Goal: Task Accomplishment & Management: Complete application form

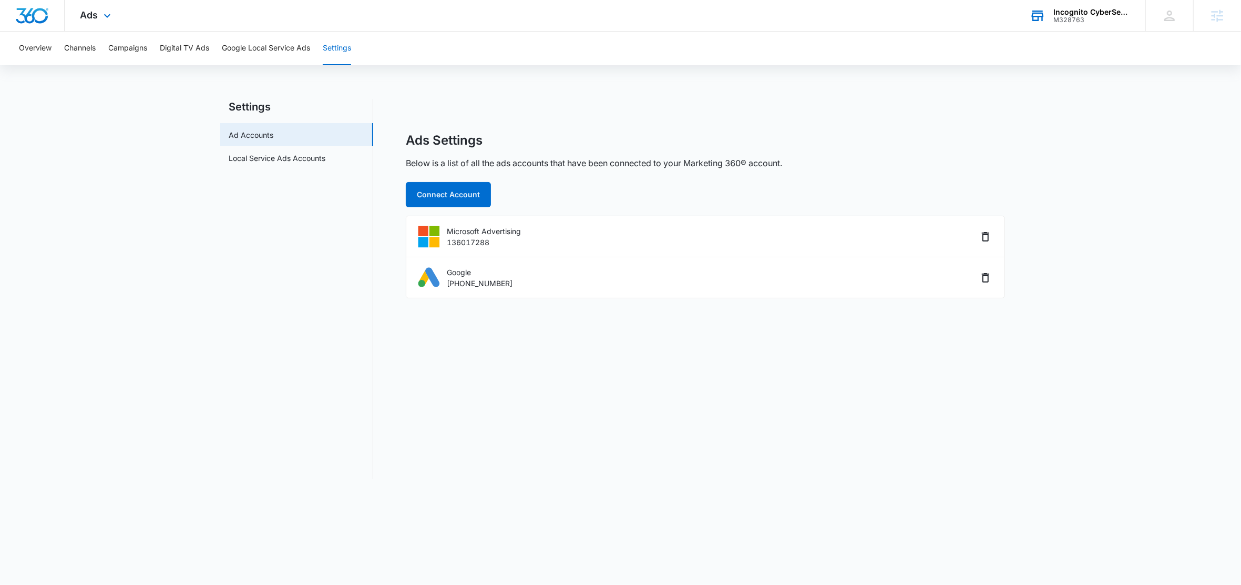
click at [1099, 11] on div "Incognito CyberSecurity" at bounding box center [1092, 12] width 77 height 8
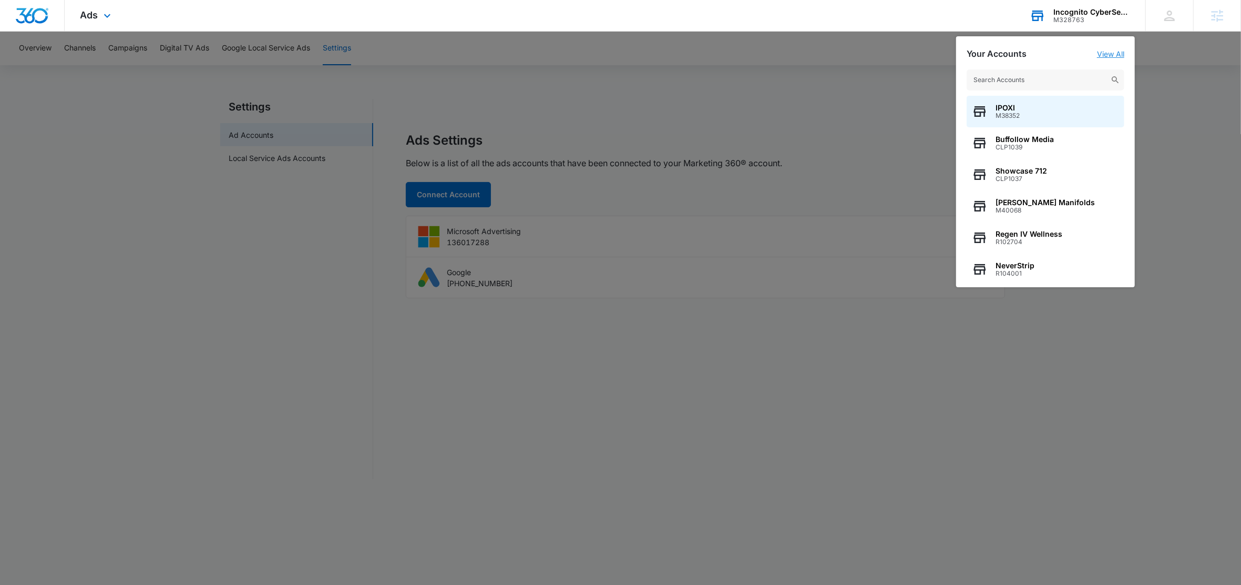
click at [1121, 56] on link "View All" at bounding box center [1110, 53] width 27 height 9
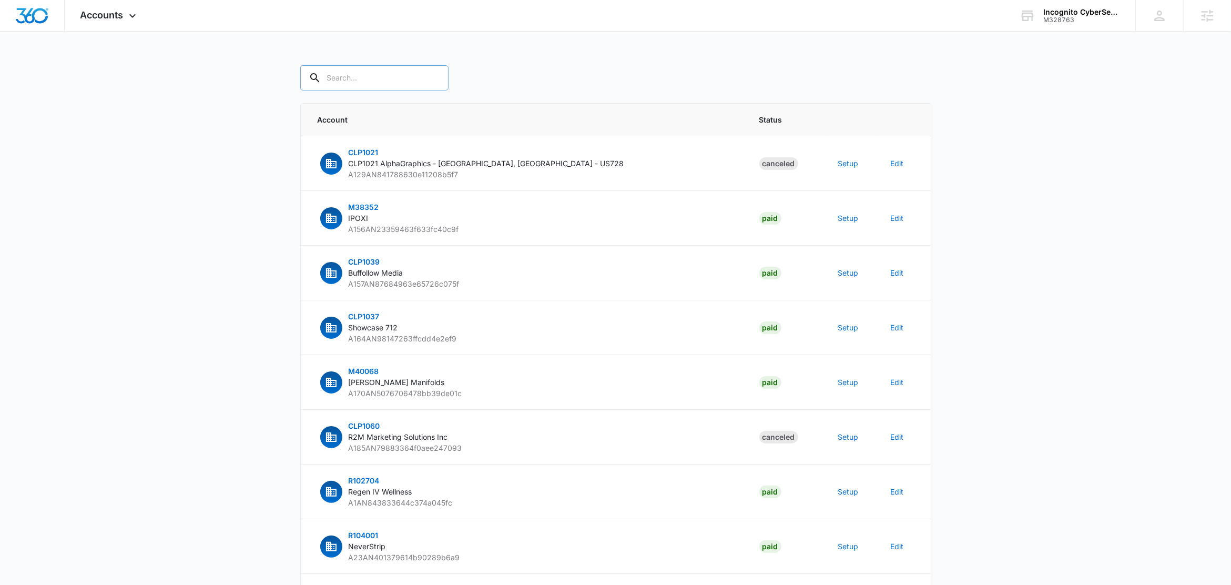
click at [357, 79] on input "text" at bounding box center [374, 77] width 148 height 25
paste input "M2243"
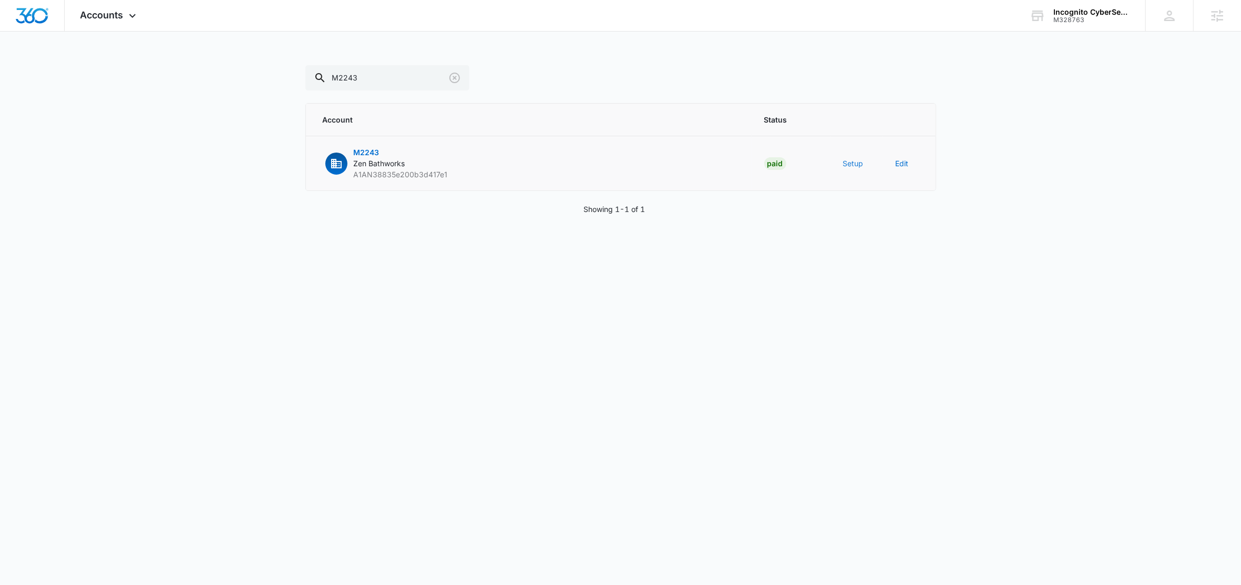
click at [859, 163] on button "Setup" at bounding box center [853, 163] width 21 height 11
click at [859, 163] on body "Accounts Apps Reputation Forms CRM Email Social Content Ads Intelligence Files …" at bounding box center [620, 292] width 1241 height 585
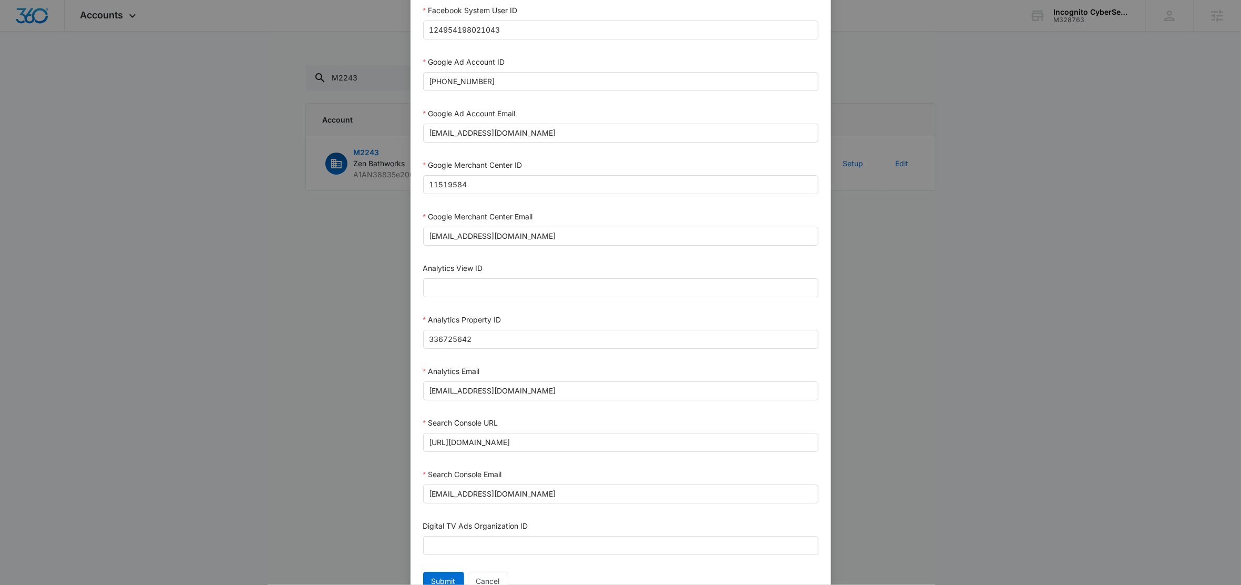
scroll to position [310, 0]
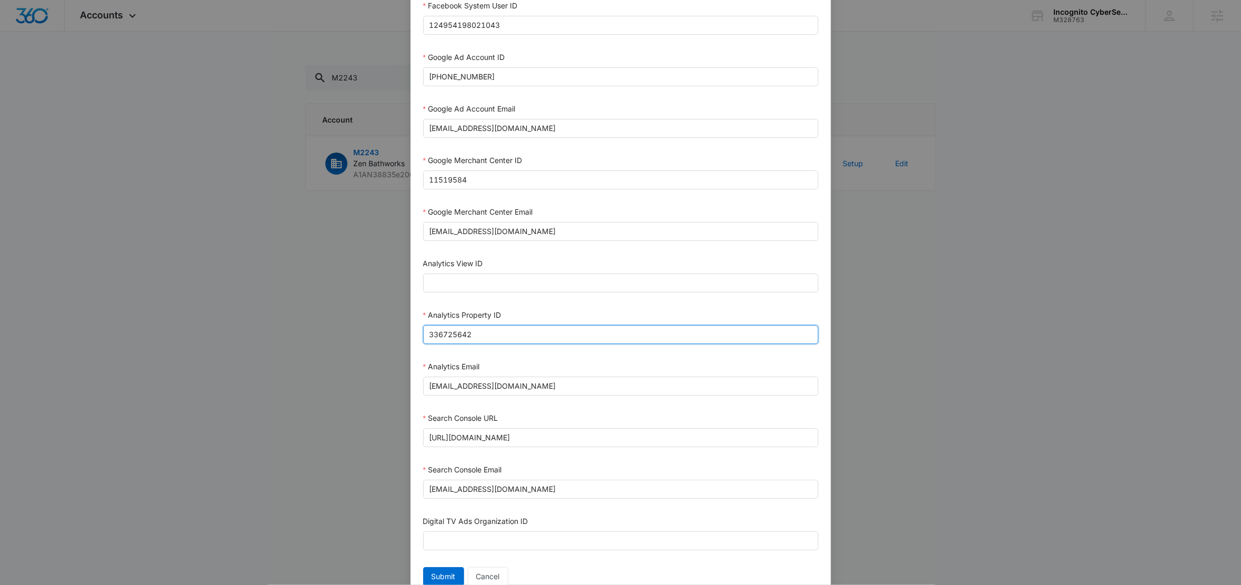
click at [489, 340] on input "336725642" at bounding box center [620, 334] width 395 height 19
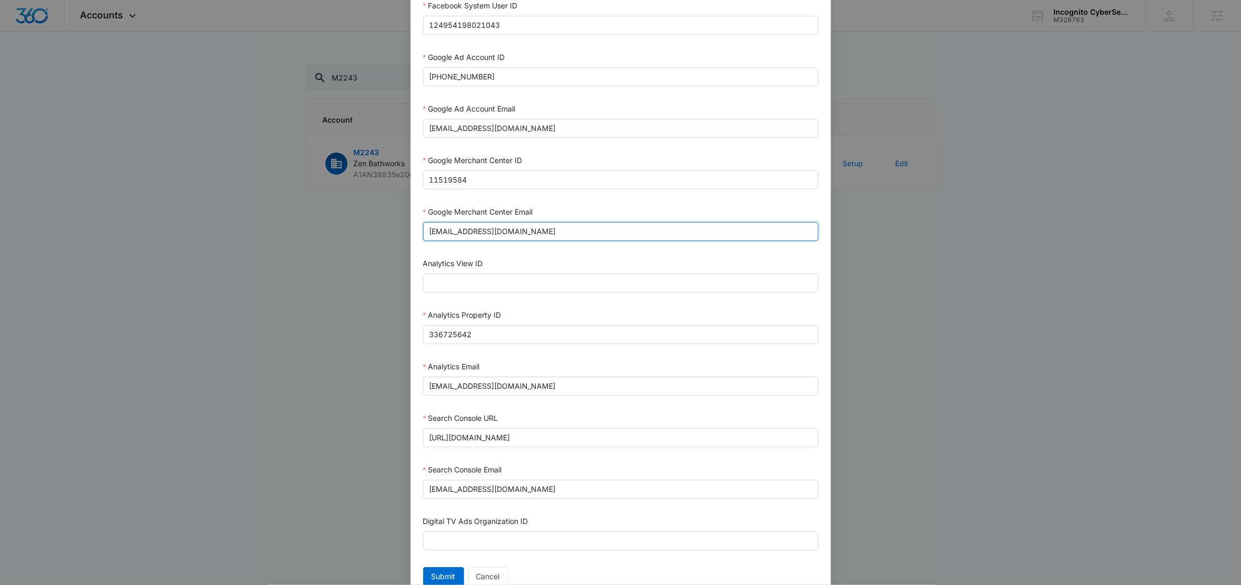
click at [613, 233] on input "m360+accounts1010@madwiremedia.com" at bounding box center [620, 231] width 395 height 19
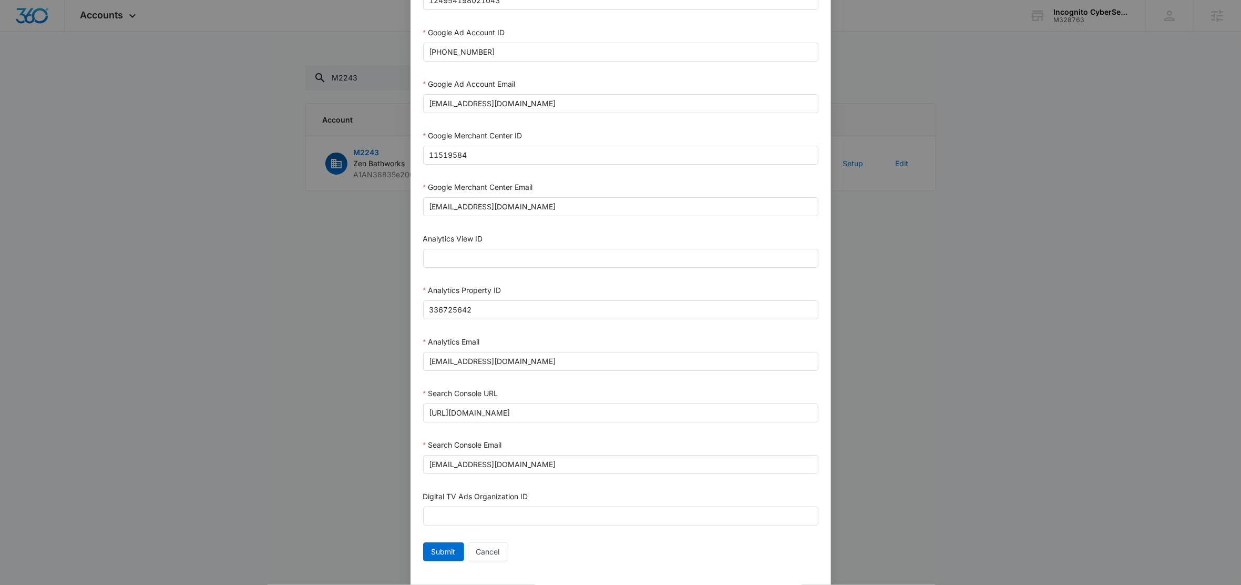
scroll to position [359, 0]
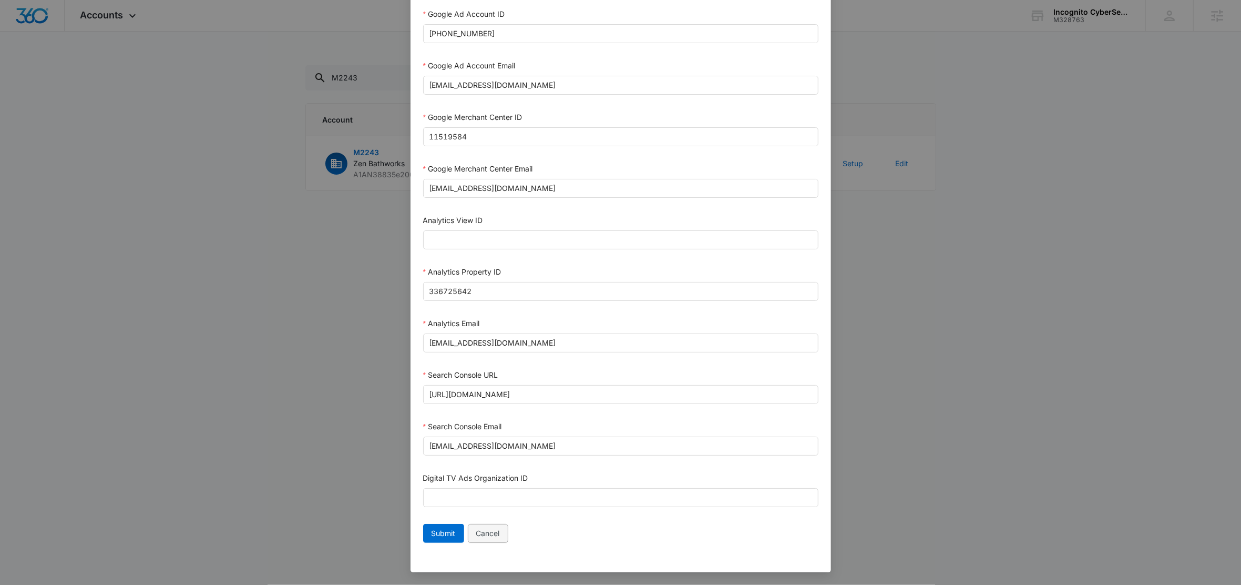
click at [494, 533] on span "Cancel" at bounding box center [488, 533] width 24 height 12
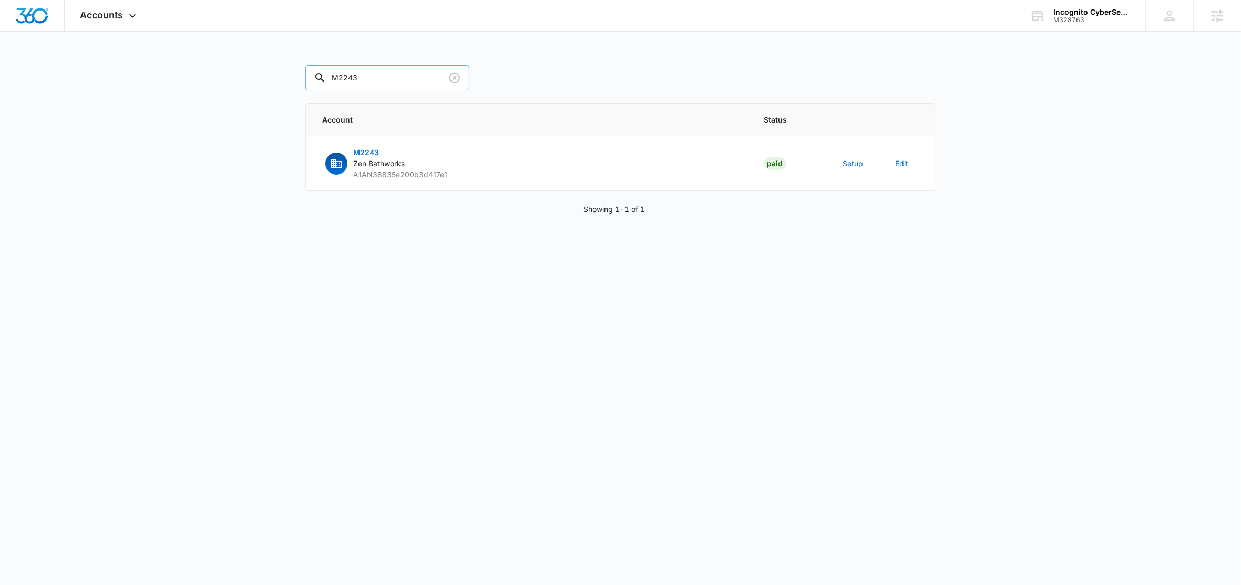
click at [373, 76] on input "M2243" at bounding box center [387, 77] width 164 height 25
paste input "30540"
type input "M30540"
click at [861, 164] on button "Setup" at bounding box center [853, 163] width 21 height 11
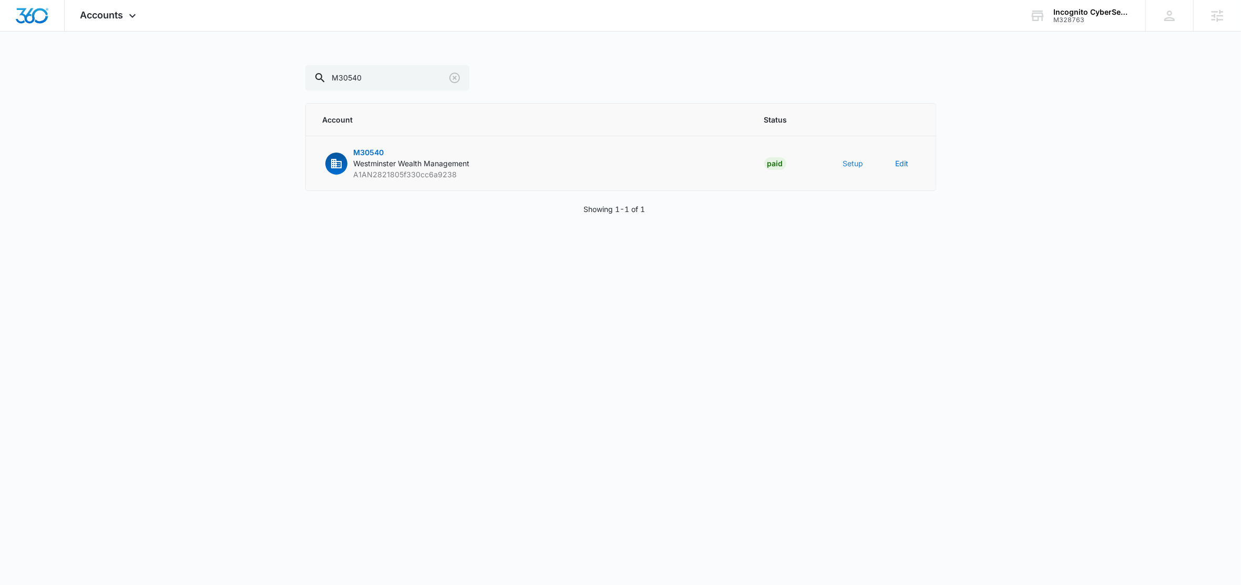
click at [861, 164] on body "Accounts Apps Reputation Forms CRM Email Social Content Ads Intelligence Files …" at bounding box center [620, 292] width 1241 height 585
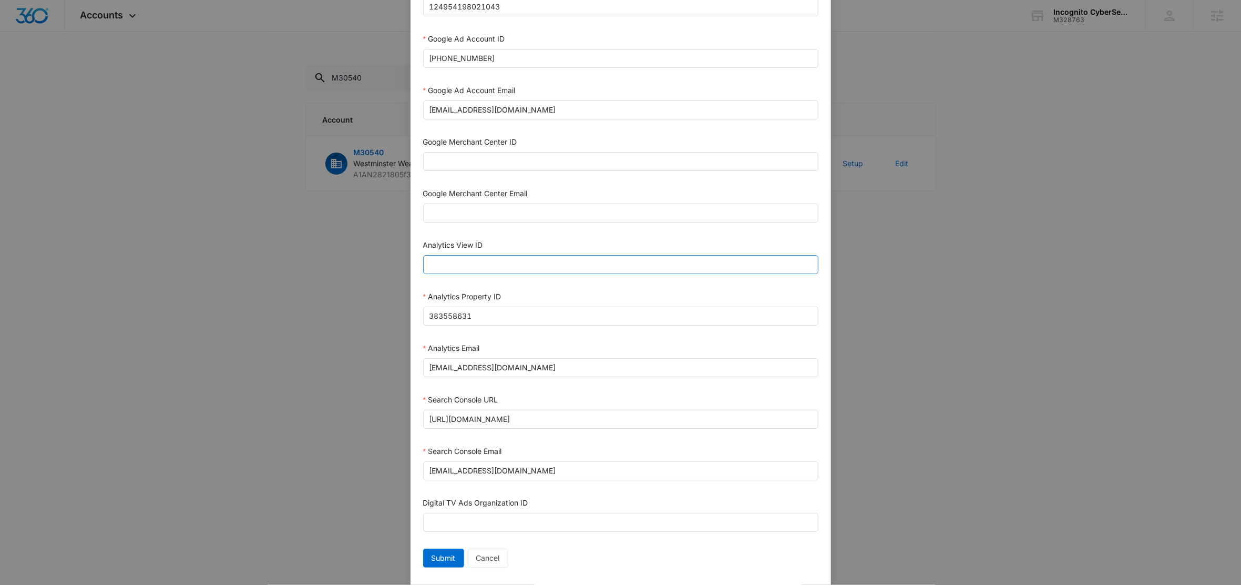
scroll to position [329, 0]
click at [583, 375] on input "M360+Accounts1027@madwiremedia.com" at bounding box center [620, 366] width 395 height 19
click at [482, 314] on input "383558631" at bounding box center [620, 314] width 395 height 19
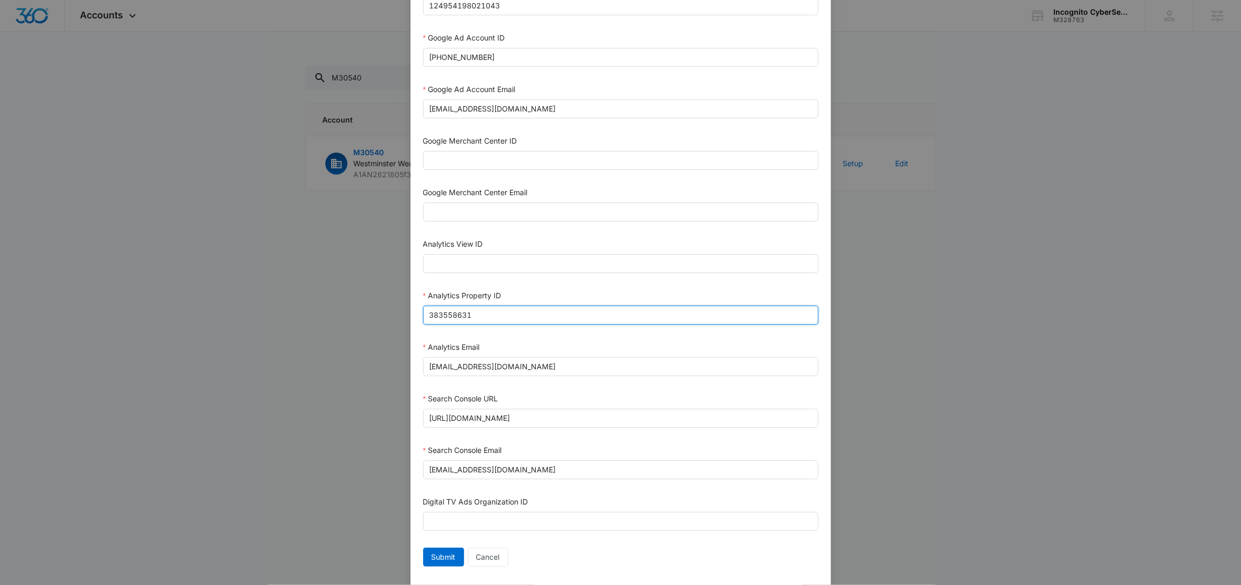
click at [482, 314] on input "383558631" at bounding box center [620, 314] width 395 height 19
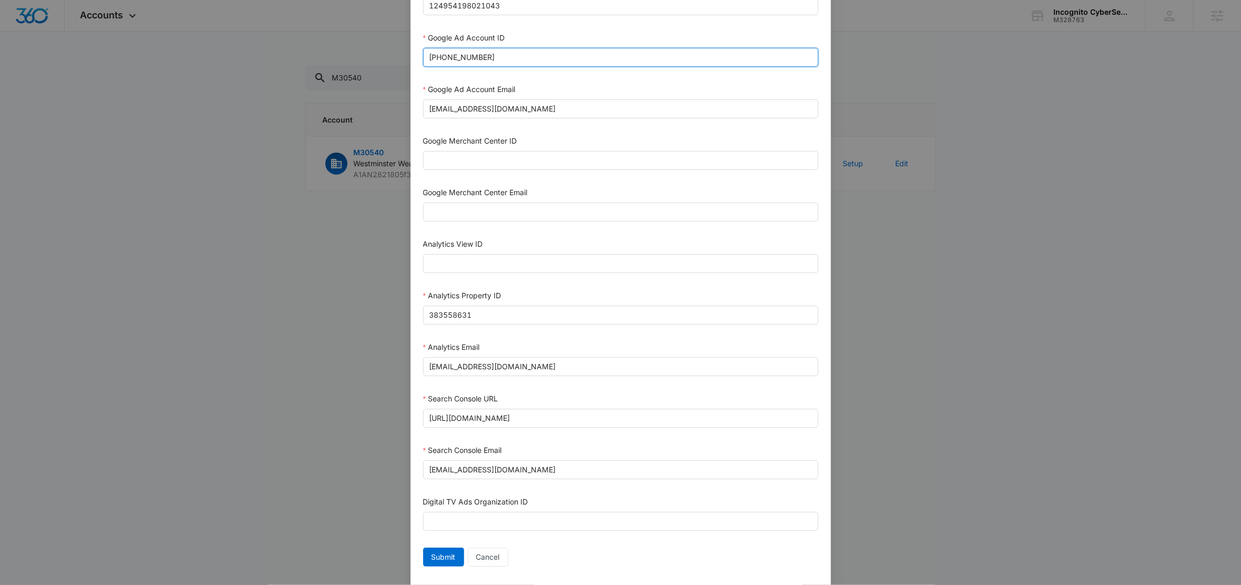
click at [486, 60] on input "585-923-0780" at bounding box center [620, 57] width 395 height 19
click at [486, 59] on input "585-923-0780" at bounding box center [620, 57] width 395 height 19
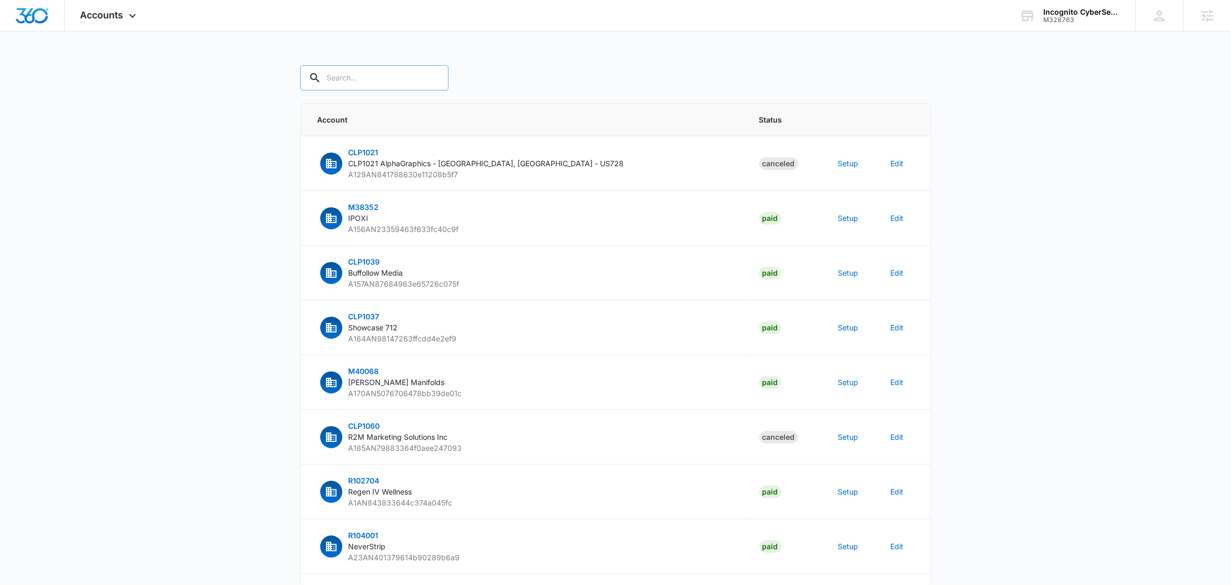
click at [359, 75] on input "text" at bounding box center [374, 77] width 148 height 25
paste input "M30540"
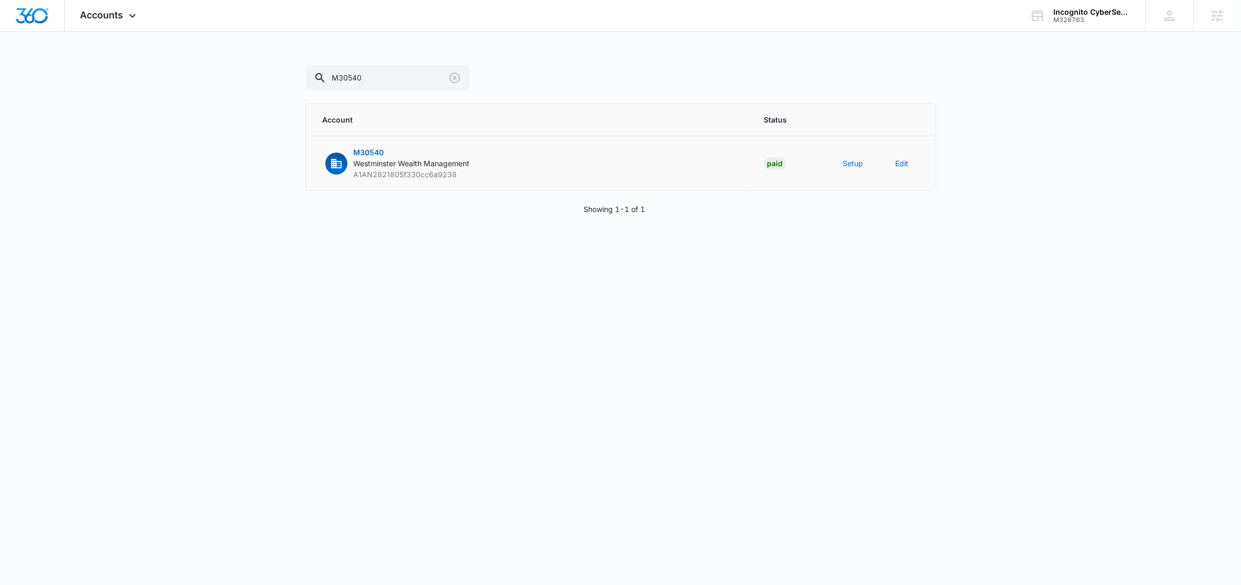
click at [841, 169] on td "Setup" at bounding box center [857, 163] width 53 height 55
click at [850, 167] on button "Setup" at bounding box center [853, 163] width 21 height 11
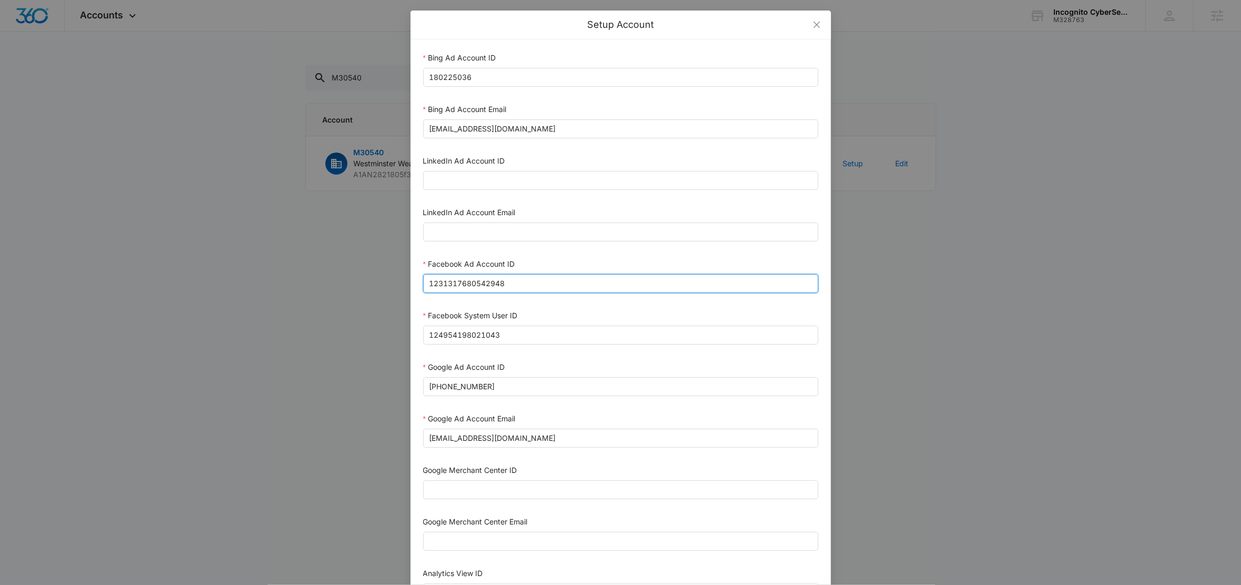
click at [511, 282] on input "1231317680542948" at bounding box center [620, 283] width 395 height 19
click at [490, 74] on input "180225036" at bounding box center [620, 77] width 395 height 19
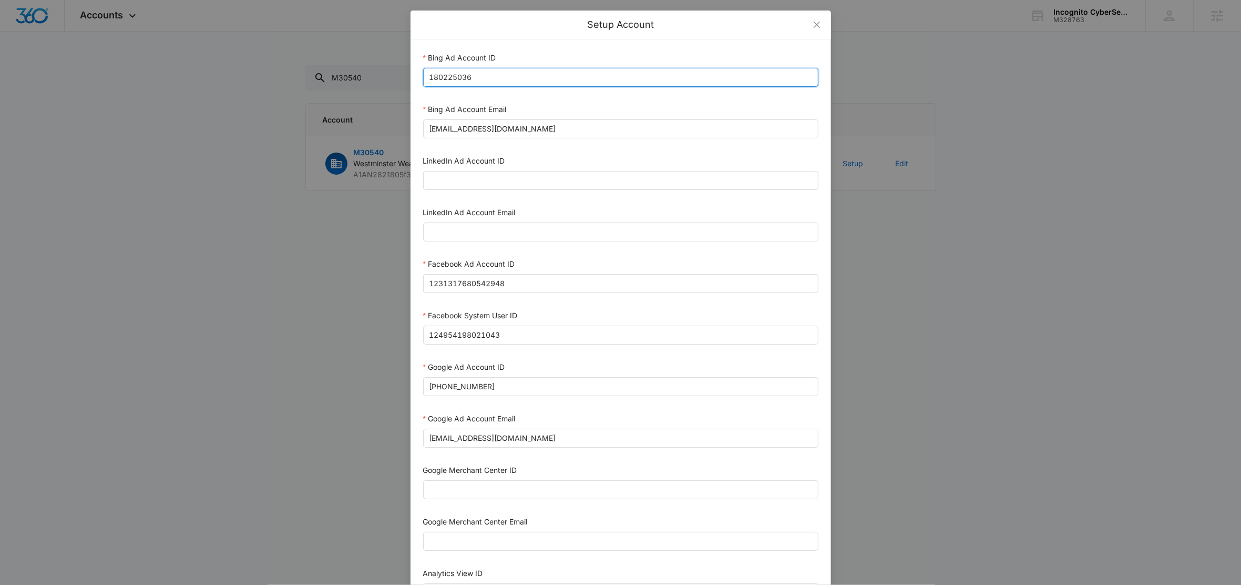
click at [490, 74] on input "180225036" at bounding box center [620, 77] width 395 height 19
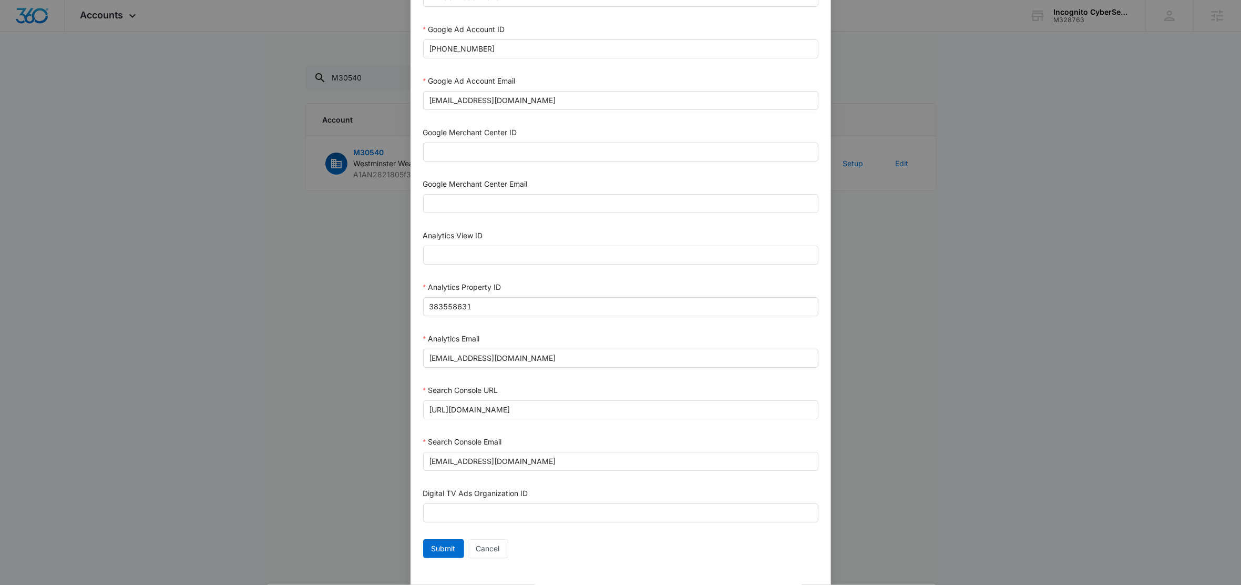
scroll to position [359, 0]
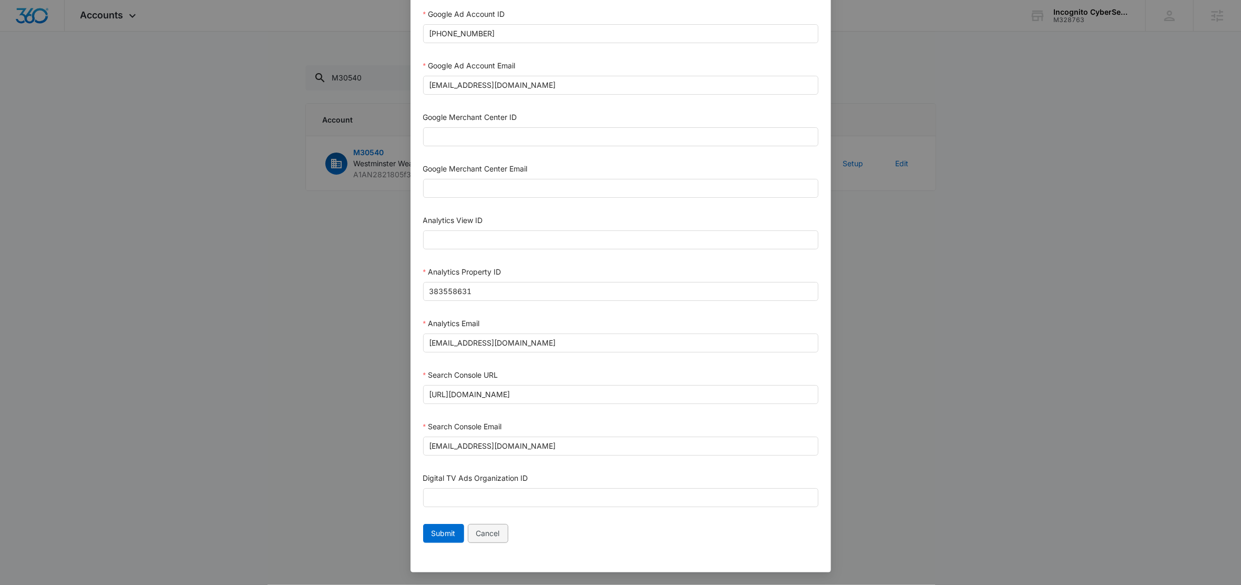
click at [497, 530] on button "Cancel" at bounding box center [488, 533] width 40 height 19
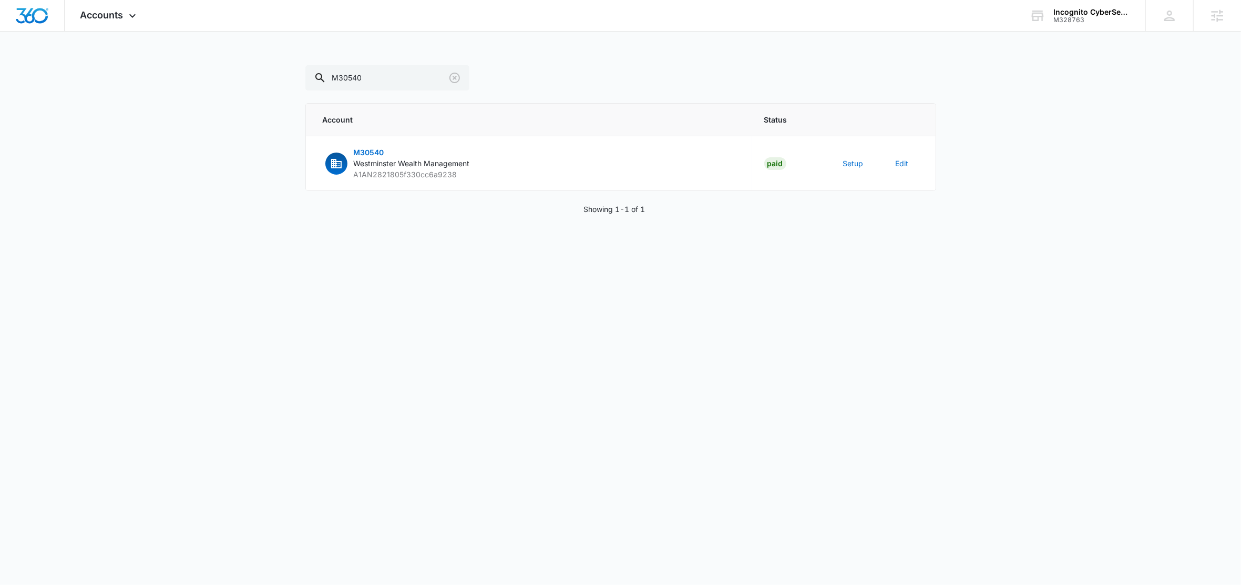
scroll to position [348, 0]
click at [387, 74] on input "M30540" at bounding box center [387, 77] width 164 height 25
paste input "12466"
type input "M12466"
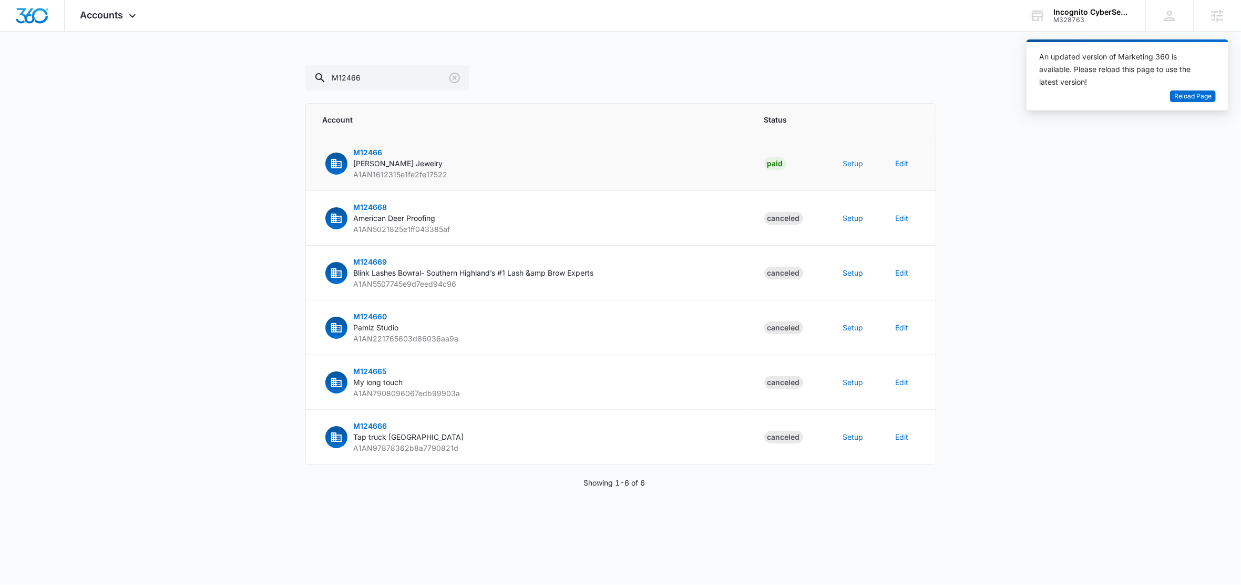
click at [843, 164] on button "Setup" at bounding box center [853, 163] width 21 height 11
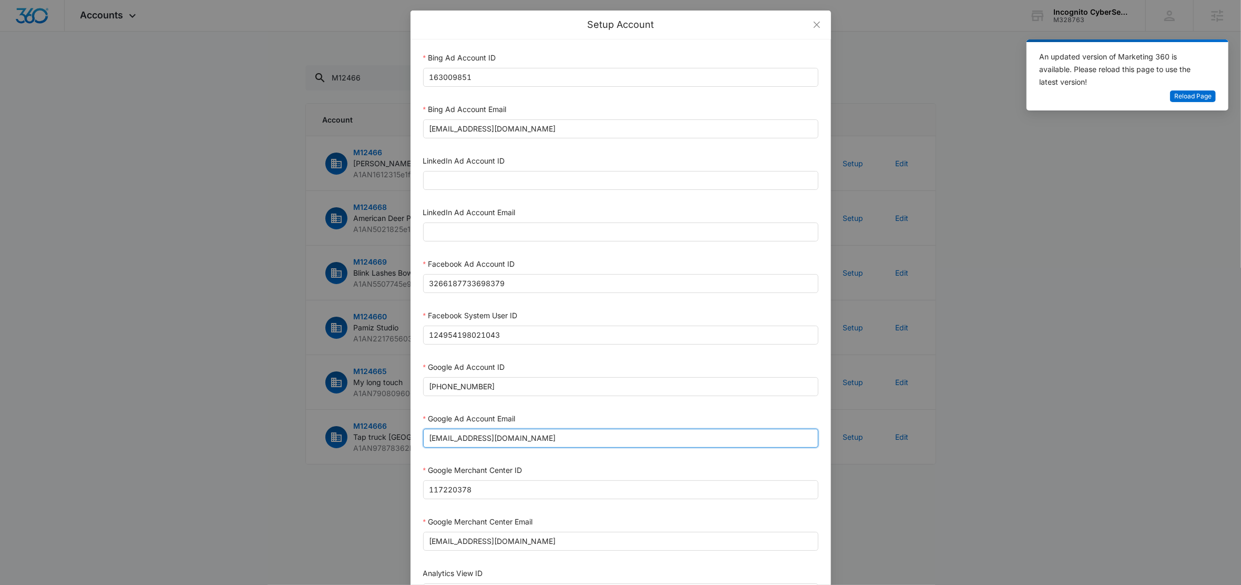
click at [593, 442] on input "m360+accounts1012@madwiremedia.com" at bounding box center [620, 438] width 395 height 19
click at [814, 23] on icon "close" at bounding box center [817, 25] width 8 height 8
